Goal: Entertainment & Leisure: Consume media (video, audio)

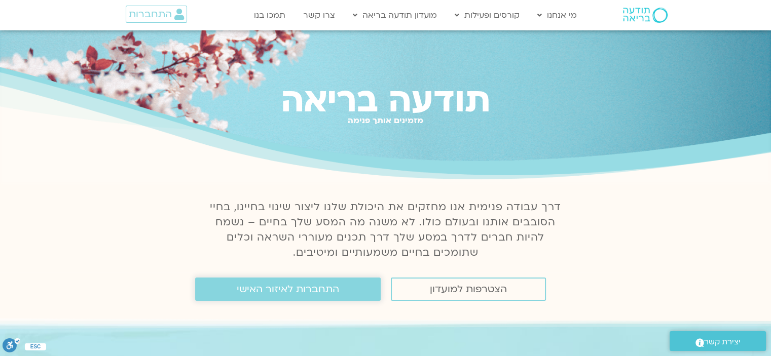
click at [298, 295] on span "התחברות לאיזור האישי" at bounding box center [288, 289] width 102 height 11
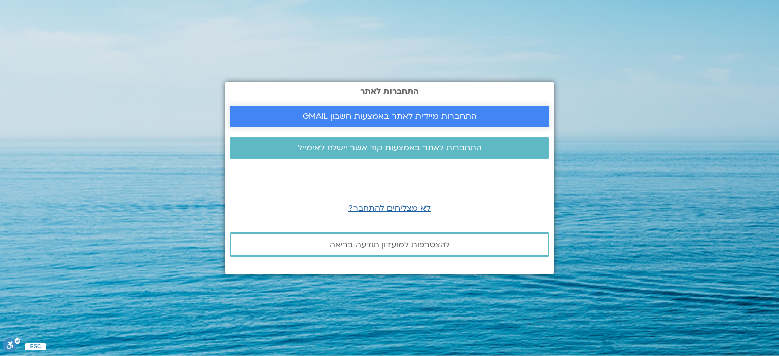
click at [351, 114] on span "התחברות מיידית לאתר באמצעות חשבון GMAIL" at bounding box center [390, 116] width 174 height 9
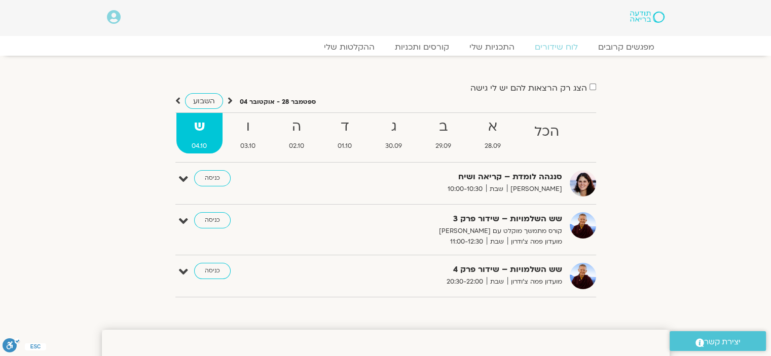
click at [356, 53] on div "מפגשים קרובים לוח שידורים התכניות שלי קורסים ותכניות ההקלטות שלי מפגשים קרובים …" at bounding box center [386, 50] width 558 height 8
click at [347, 49] on link "ההקלטות שלי" at bounding box center [349, 47] width 85 height 12
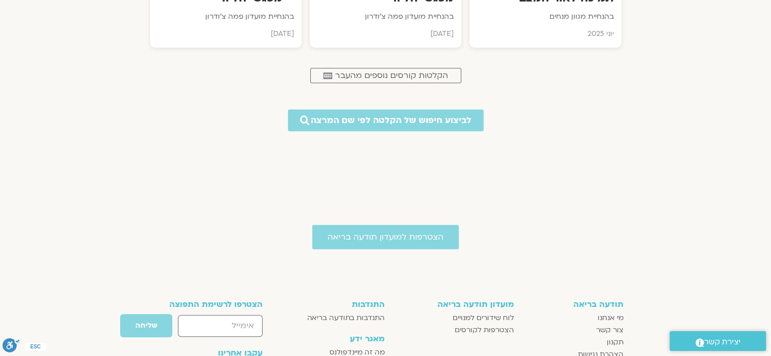
scroll to position [760, 0]
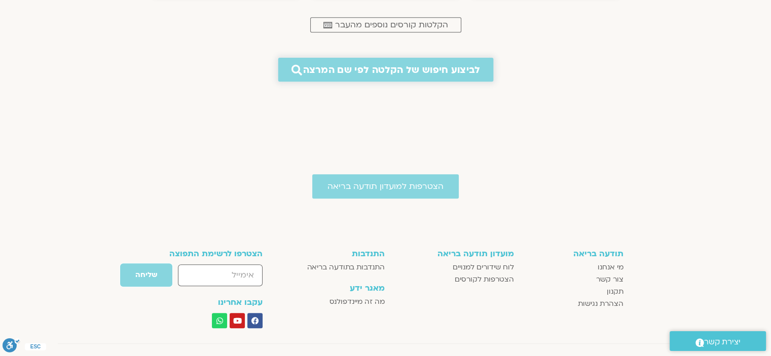
click at [381, 65] on span "לביצוע חיפוש של הקלטה לפי שם המרצה" at bounding box center [391, 70] width 177 height 11
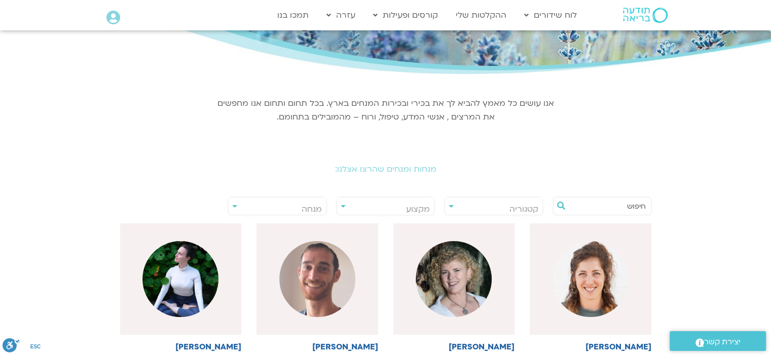
scroll to position [203, 0]
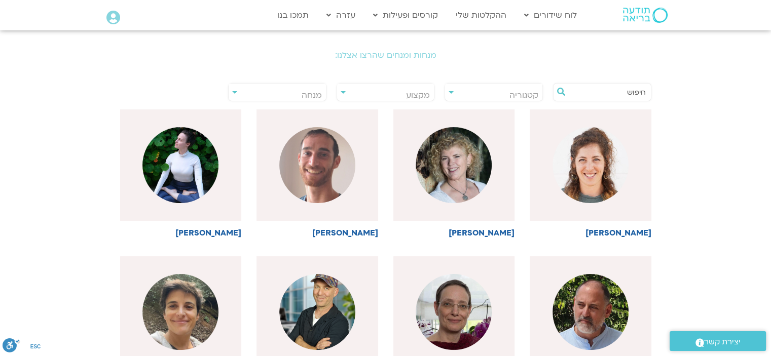
click at [233, 91] on div "**********" at bounding box center [277, 92] width 98 height 18
click at [233, 93] on div "**********" at bounding box center [277, 92] width 98 height 18
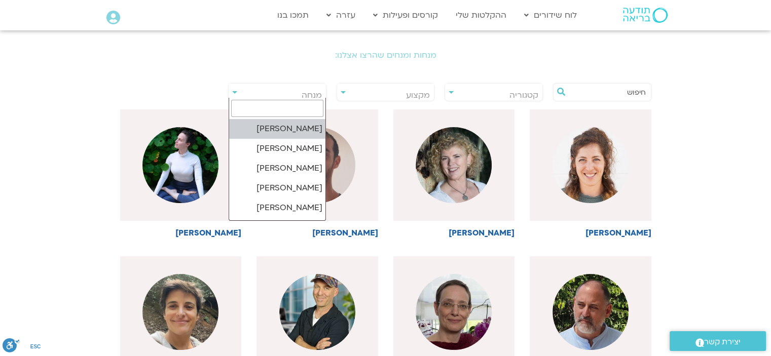
click at [282, 89] on span "מנחה" at bounding box center [277, 95] width 97 height 23
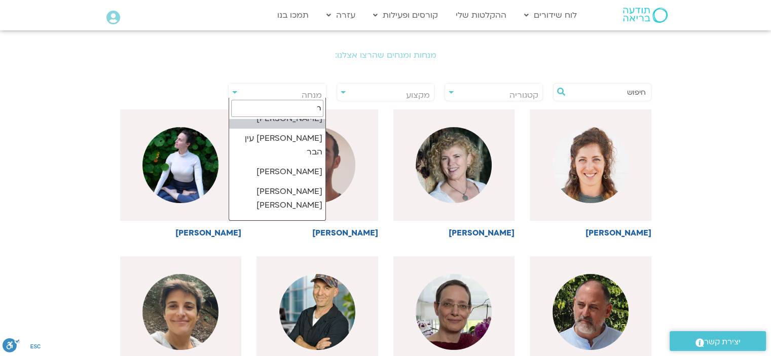
scroll to position [0, 0]
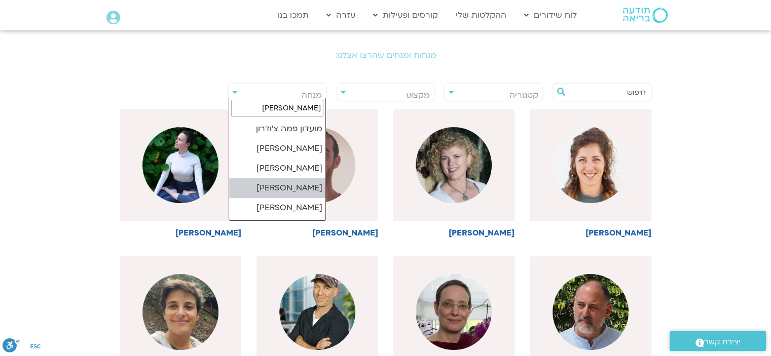
type input "רון"
select select "*****"
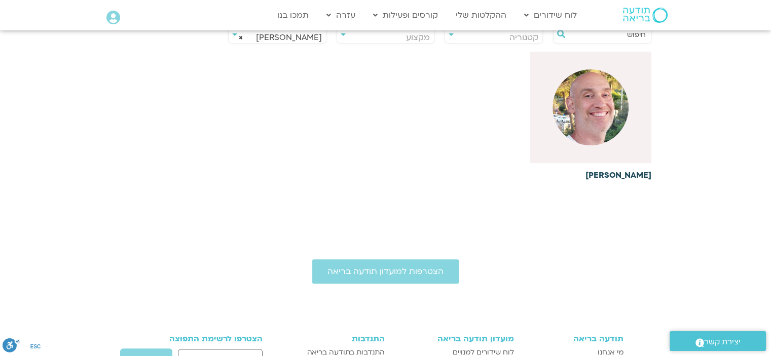
scroll to position [152, 0]
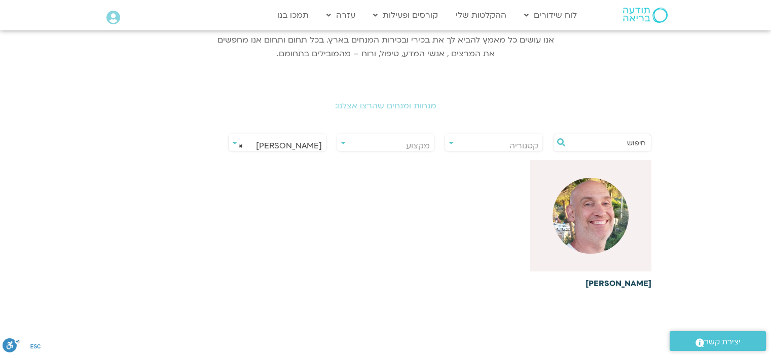
click at [627, 249] on div at bounding box center [591, 216] width 122 height 112
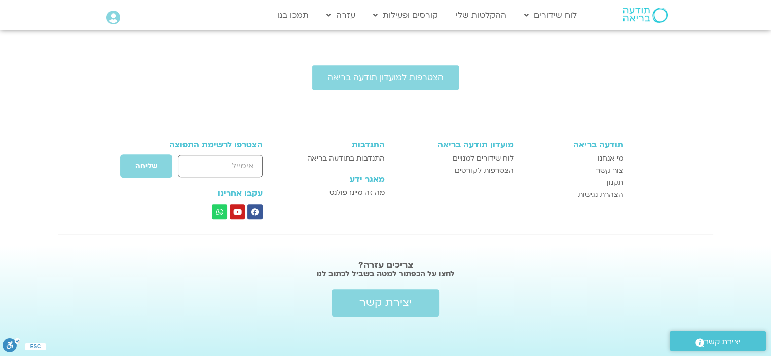
scroll to position [455, 0]
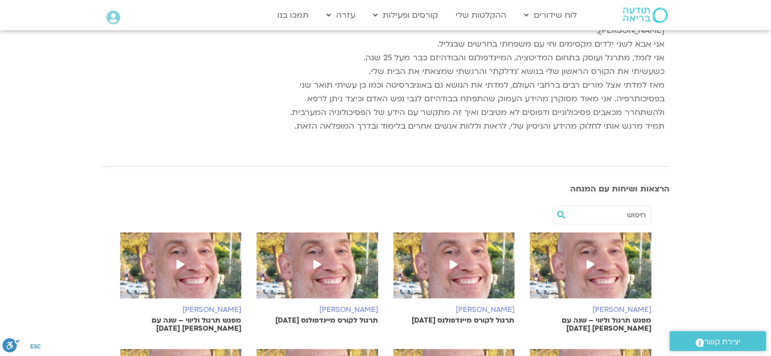
scroll to position [355, 0]
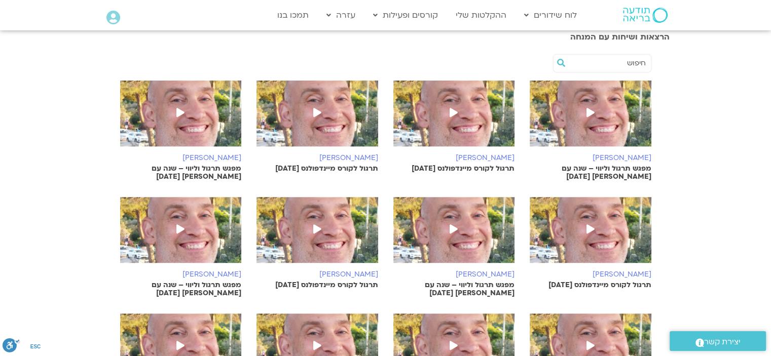
click at [564, 114] on img at bounding box center [591, 119] width 122 height 76
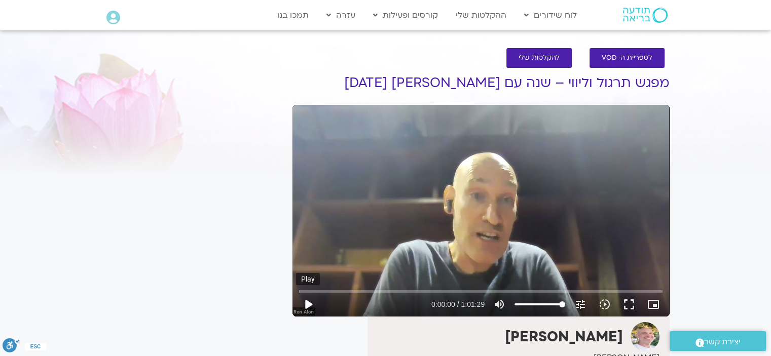
click at [303, 300] on button "play_arrow" at bounding box center [308, 304] width 24 height 24
click at [417, 292] on input "Seek" at bounding box center [480, 291] width 363 height 6
click at [454, 289] on input "Seek" at bounding box center [480, 291] width 363 height 6
drag, startPoint x: 452, startPoint y: 291, endPoint x: 439, endPoint y: 291, distance: 12.2
click at [439, 291] on input "Seek" at bounding box center [480, 291] width 363 height 6
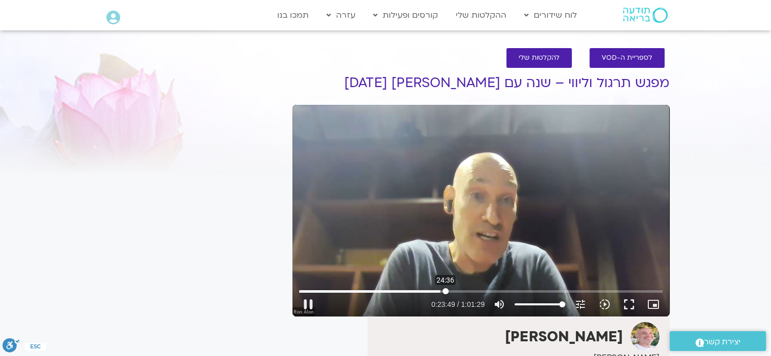
click at [445, 291] on input "Seek" at bounding box center [480, 291] width 363 height 6
click at [479, 291] on input "Seek" at bounding box center [480, 291] width 363 height 6
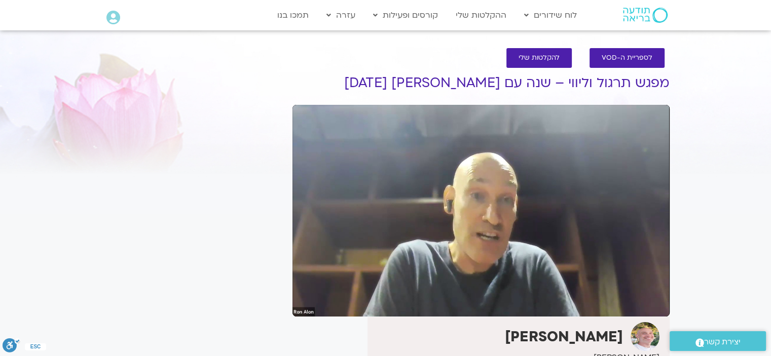
click at [720, 252] on section "לספריית ה-VOD להקלטות שלי מפגש תרגול וליווי – שנה עם פמה צ’ודרון 29.9.25 רון אל…" at bounding box center [385, 331] width 771 height 587
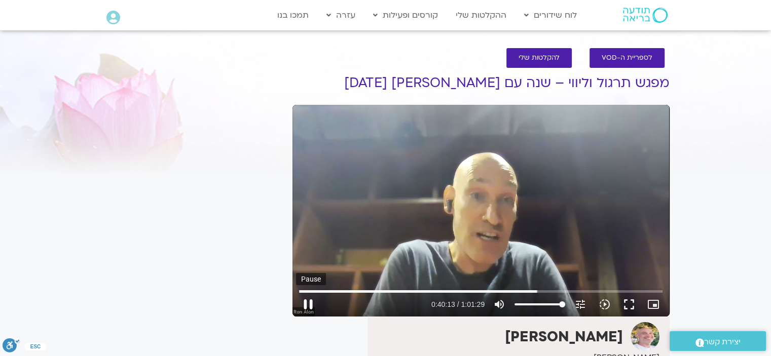
click at [305, 300] on button "pause" at bounding box center [308, 304] width 24 height 24
click at [308, 306] on button "play_arrow" at bounding box center [308, 304] width 24 height 24
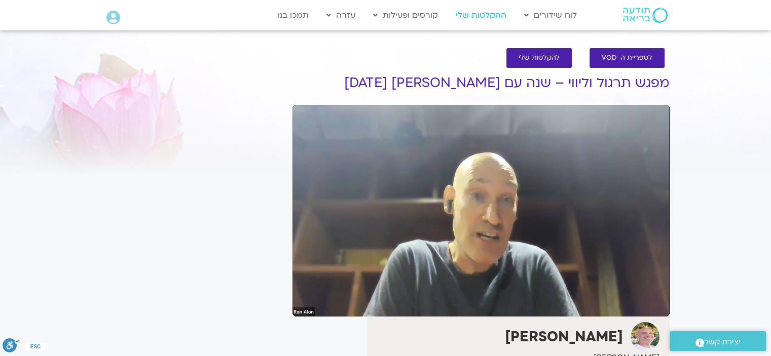
type input "3689.36"
